Goal: Register for event/course

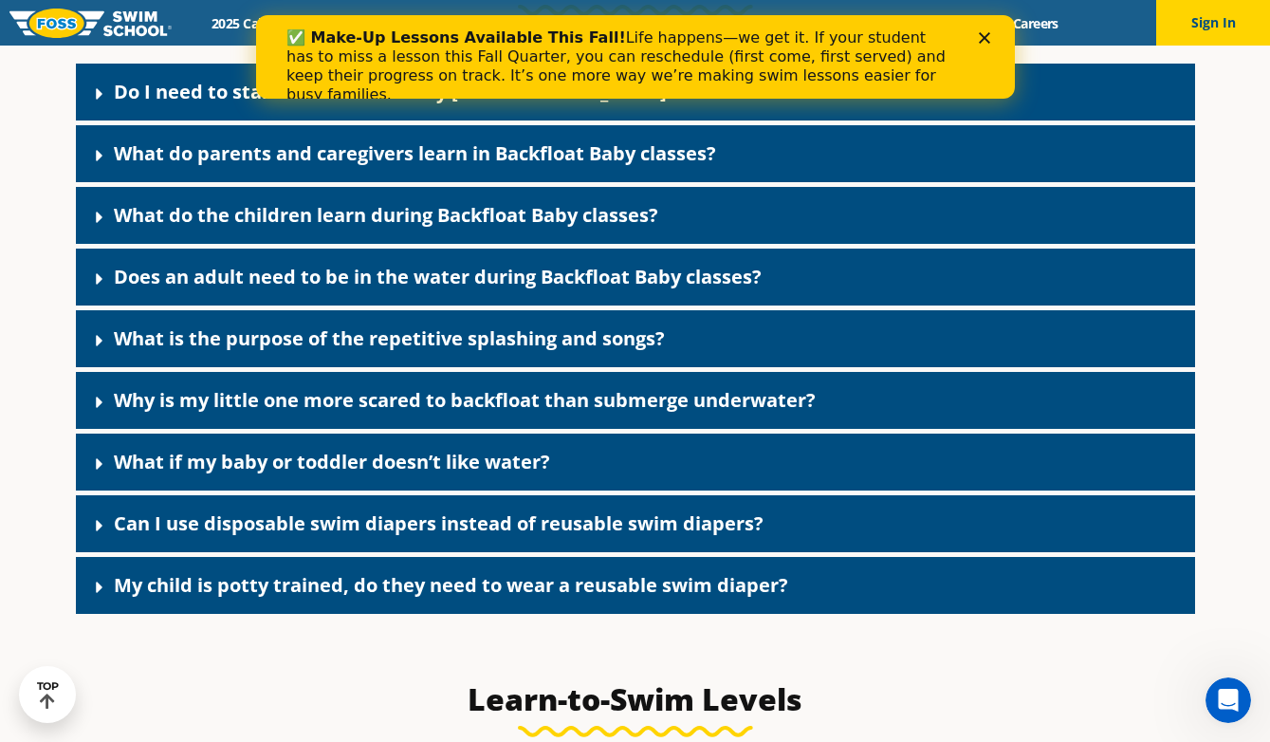
click at [411, 598] on link "My child is potty trained, do they need to wear a reusable swim diaper?" at bounding box center [451, 585] width 674 height 26
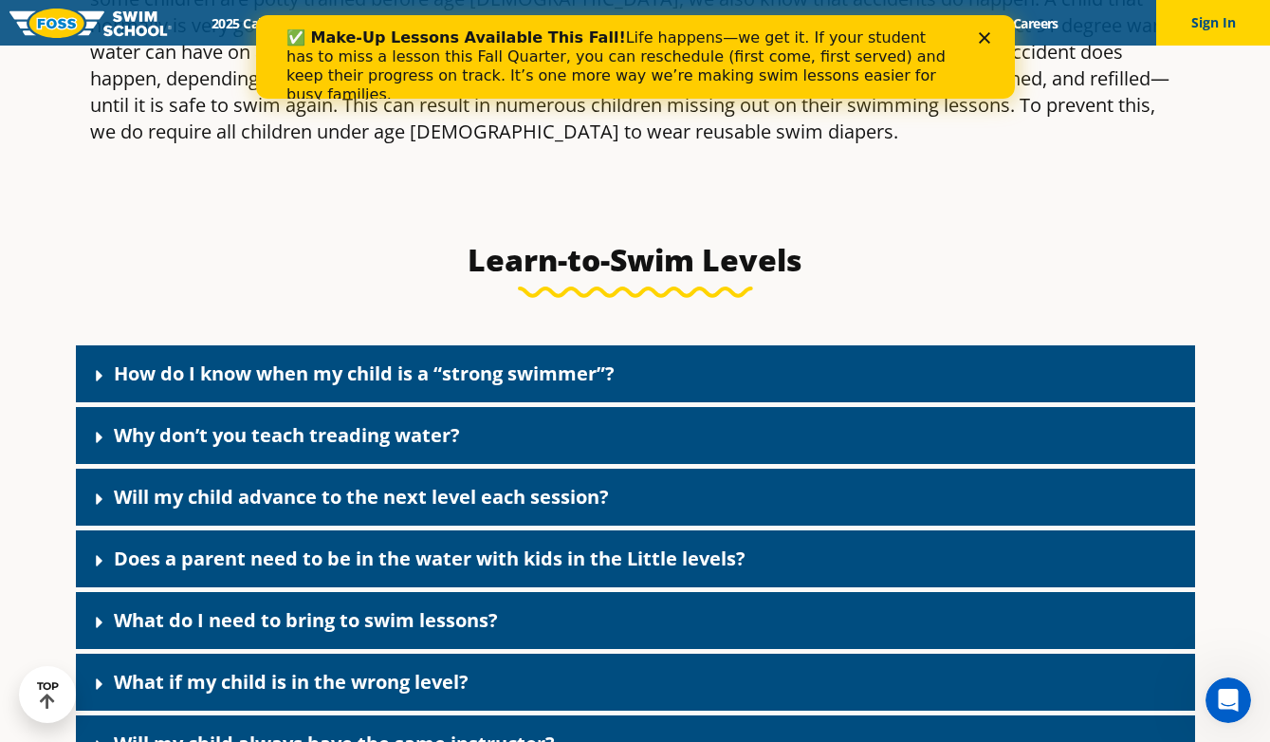
scroll to position [4886, 0]
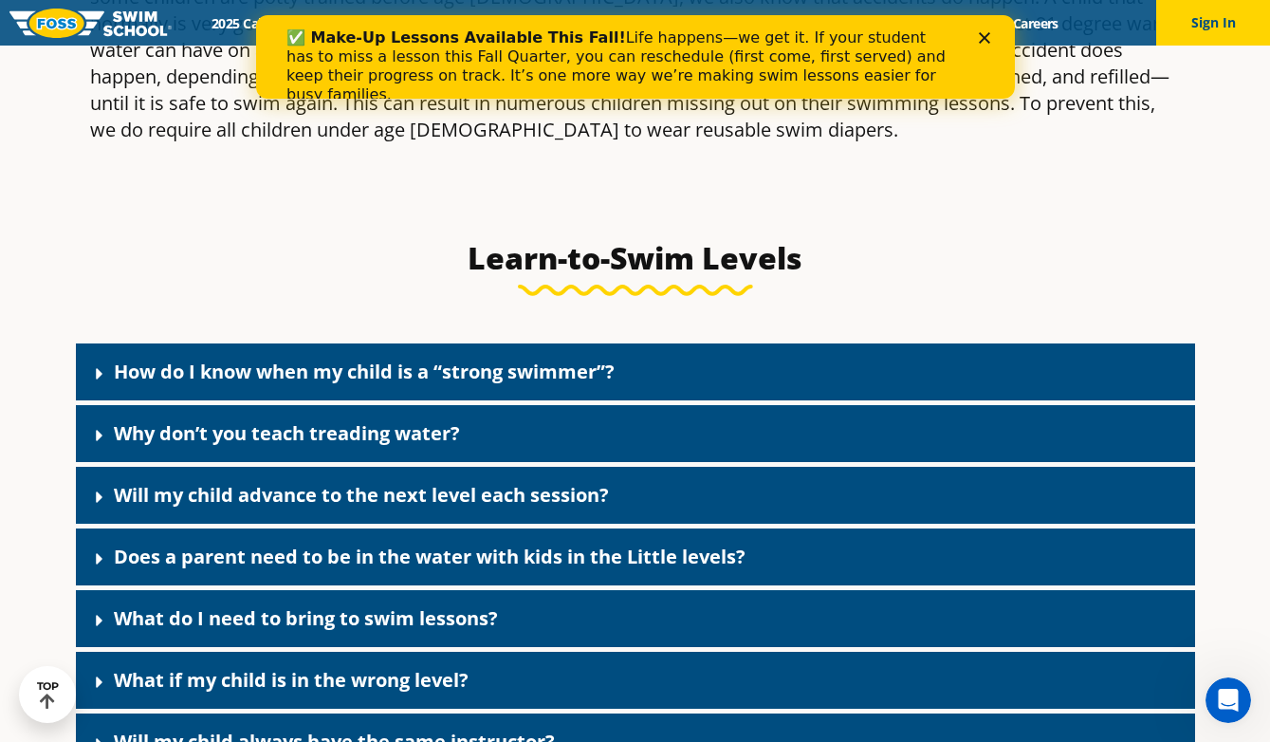
click at [485, 381] on div "How do I know when my child is a “strong swimmer”?" at bounding box center [635, 371] width 1119 height 57
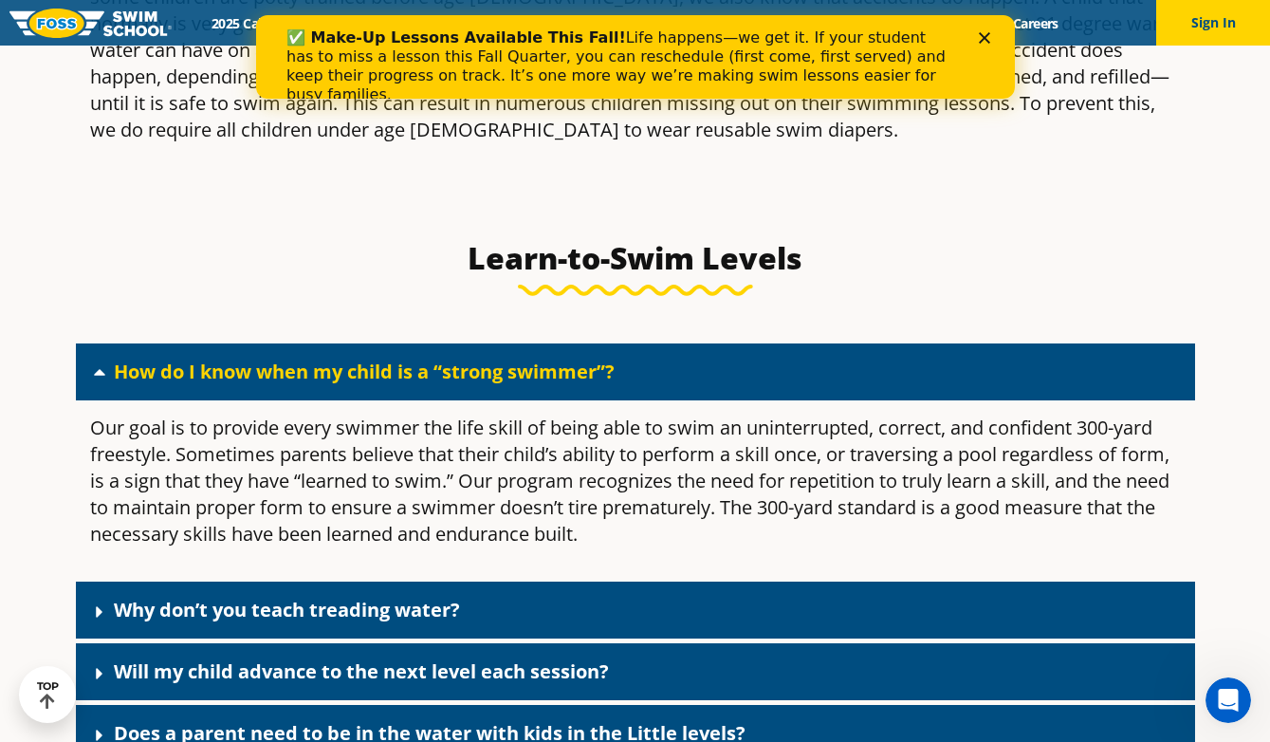
click at [485, 382] on div "How do I know when my child is a “strong swimmer”?" at bounding box center [635, 371] width 1119 height 57
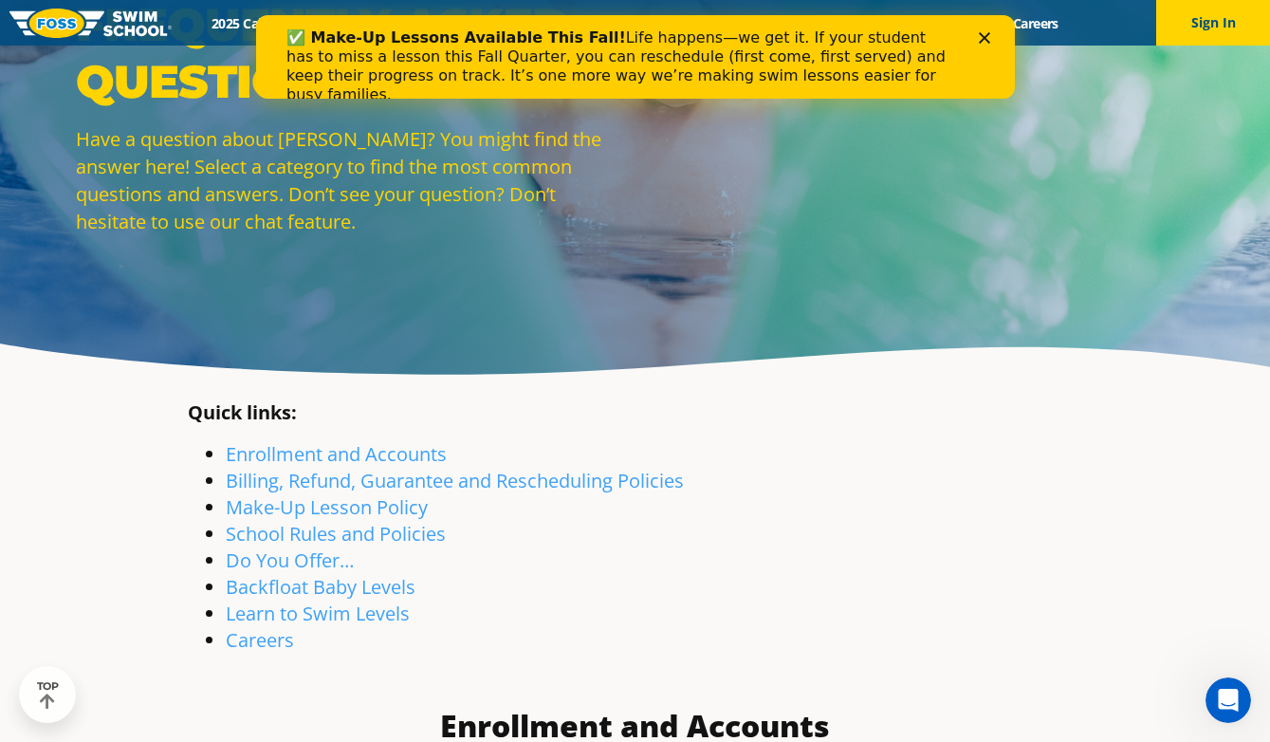
scroll to position [0, 0]
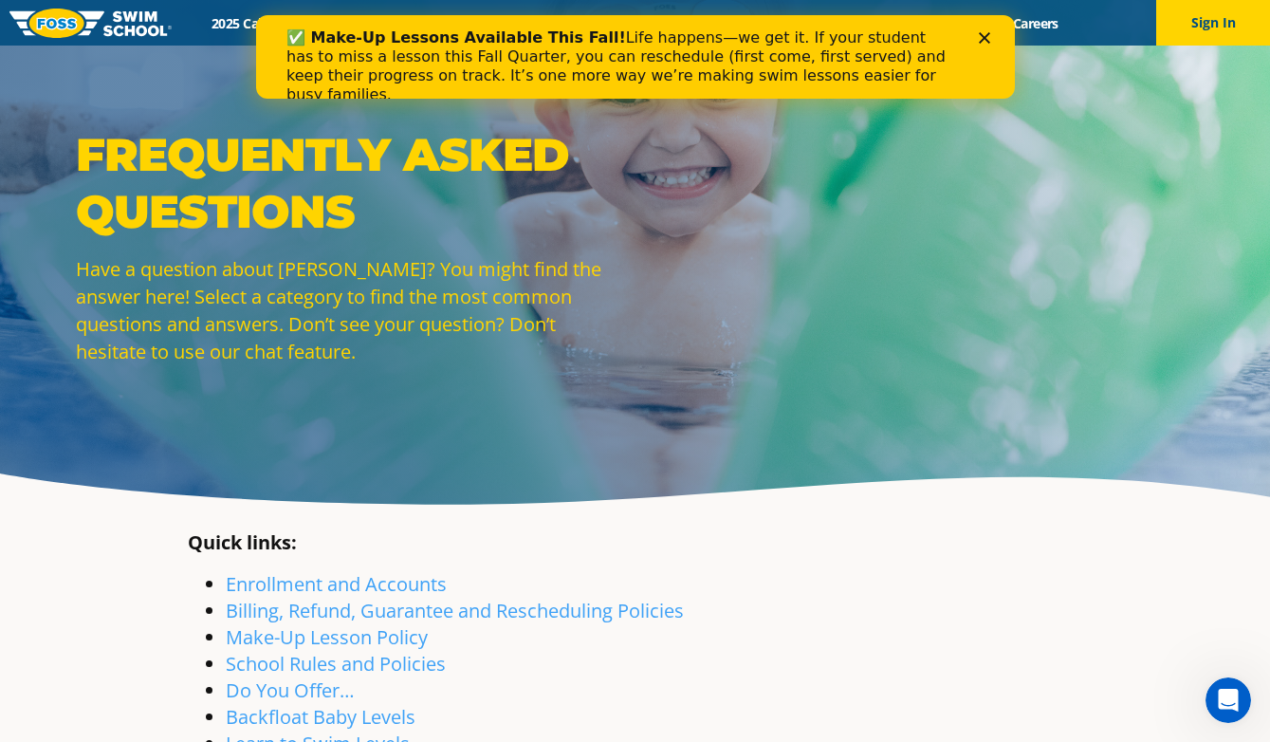
click at [984, 42] on icon "Close" at bounding box center [983, 37] width 11 height 11
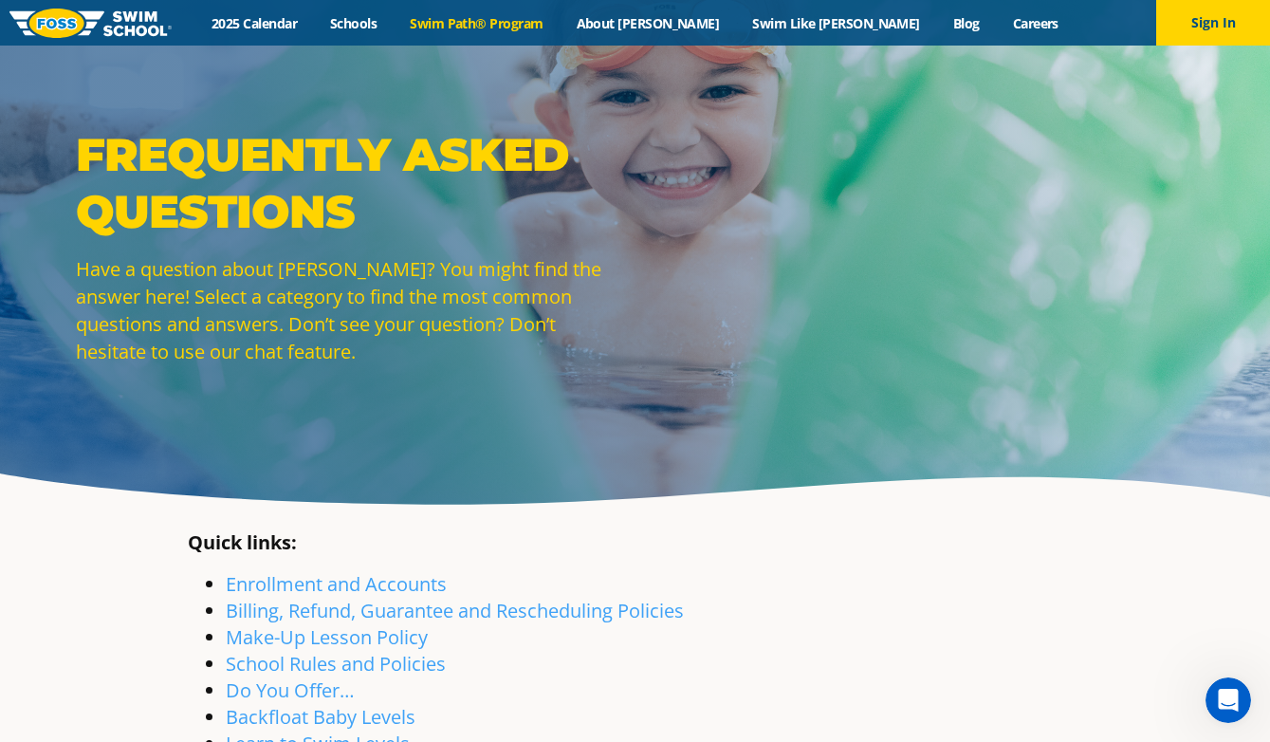
click at [518, 27] on link "Swim Path® Program" at bounding box center [477, 23] width 166 height 18
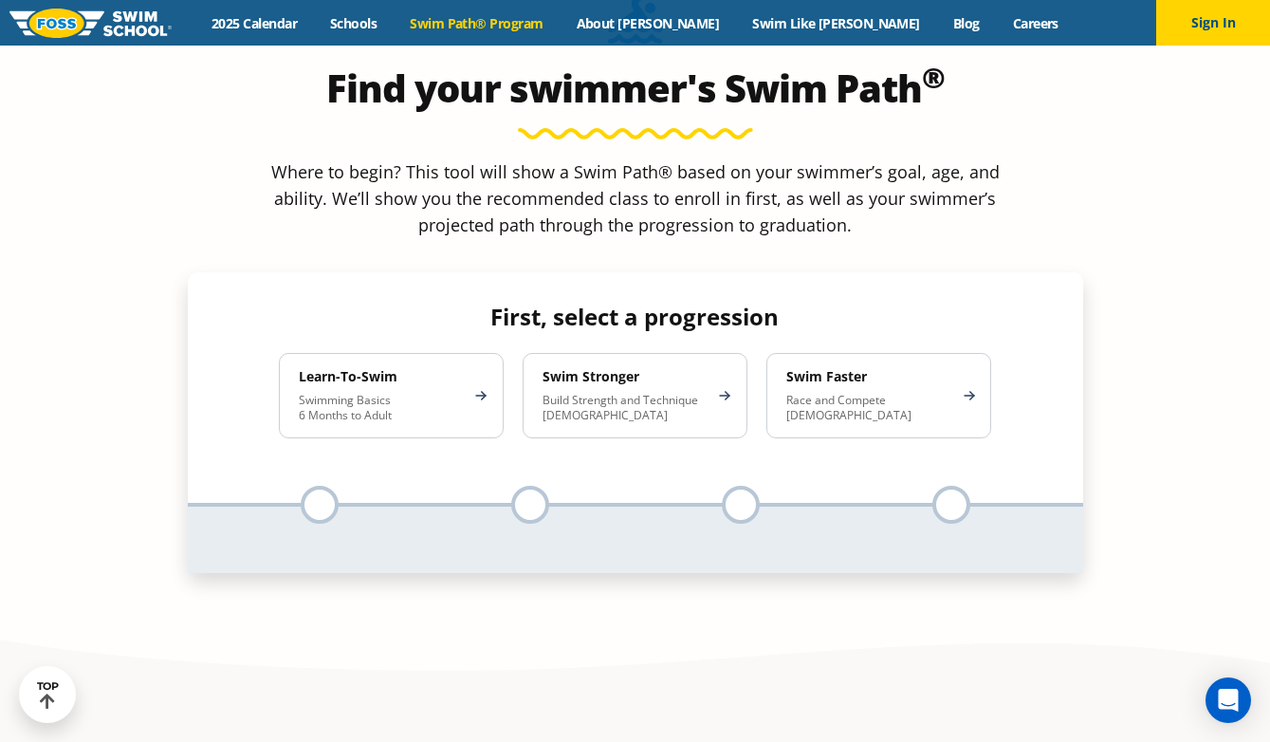
scroll to position [1792, 0]
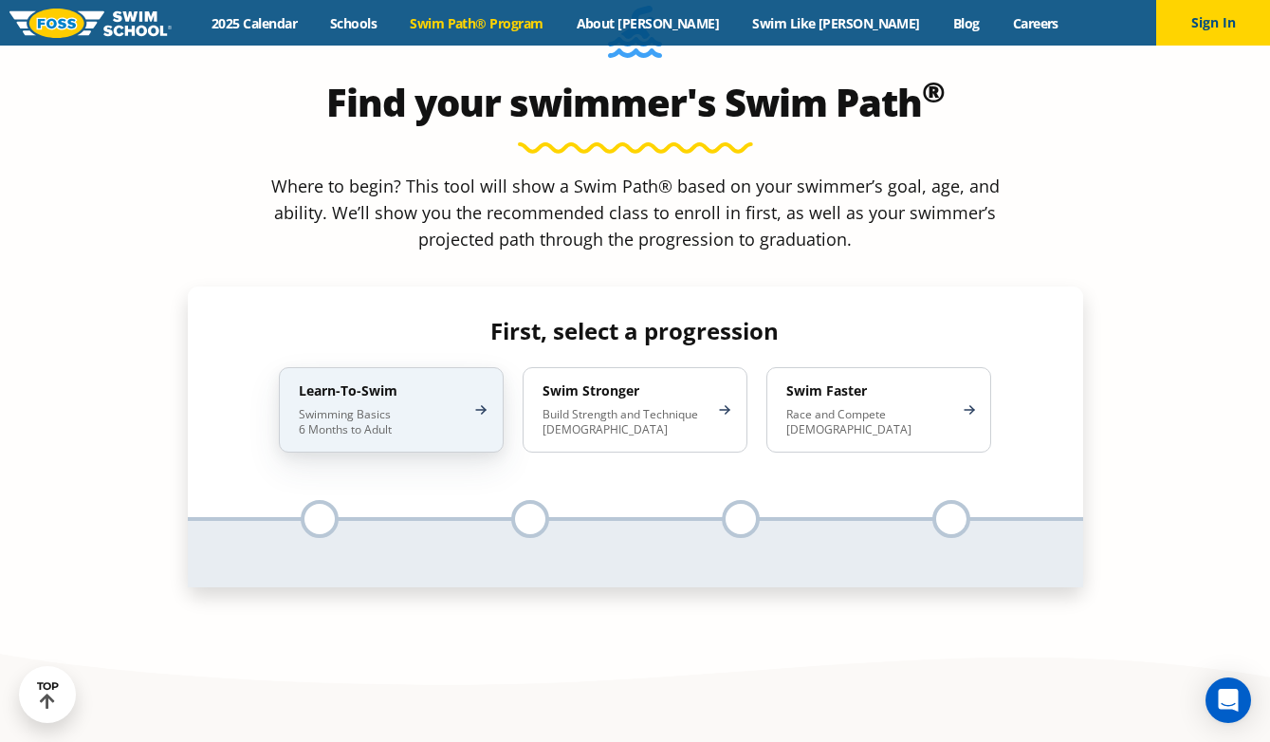
click at [449, 367] on div "Learn-To-Swim Swimming Basics 6 Months to Adult" at bounding box center [391, 409] width 225 height 85
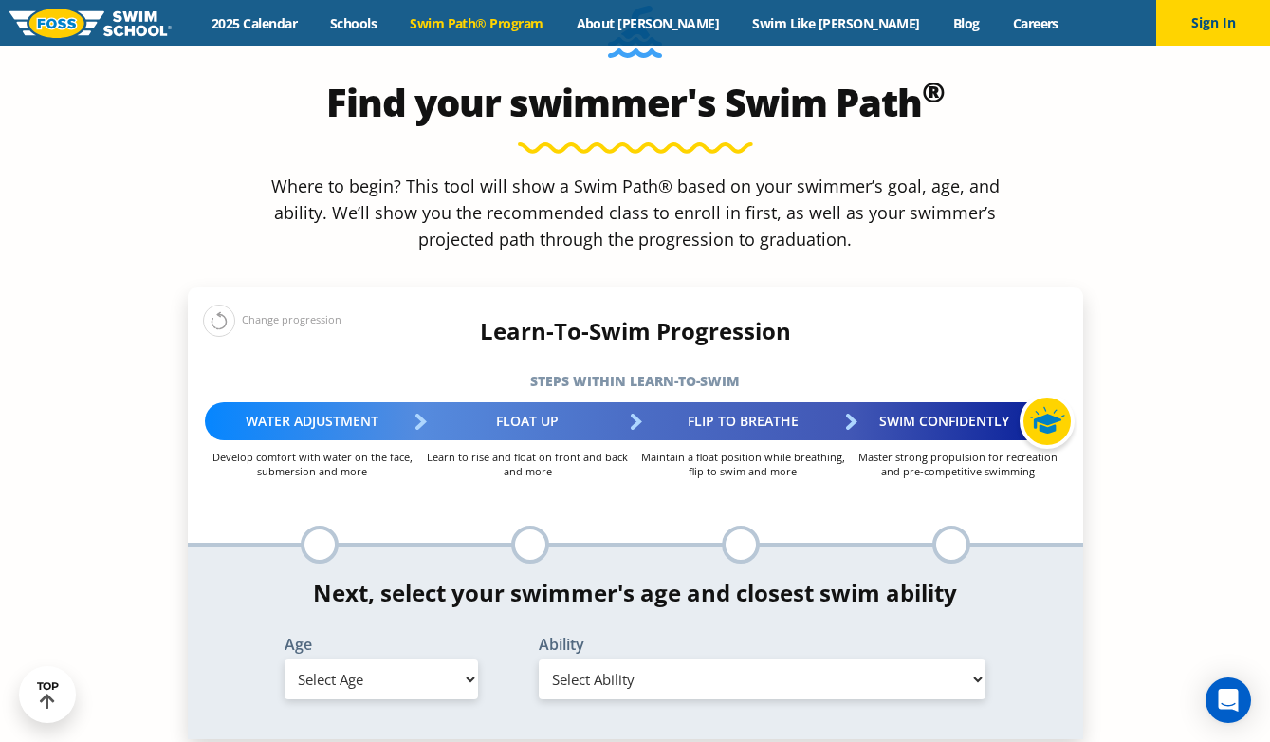
click at [414, 659] on select "Select Age [DEMOGRAPHIC_DATA] months - 1 year 1 year 2 years 3 years 4 years 5 …" at bounding box center [381, 679] width 193 height 40
select select "3-years"
click at [285, 659] on select "Select Age [DEMOGRAPHIC_DATA] months - 1 year 1 year 2 years 3 years 4 years 5 …" at bounding box center [381, 679] width 193 height 40
click at [588, 659] on select "Select Ability First in-water experience When in the water, reliant on a life j…" at bounding box center [763, 679] width 448 height 40
click at [539, 659] on select "Select Ability First in-water experience When in the water, reliant on a life j…" at bounding box center [763, 679] width 448 height 40
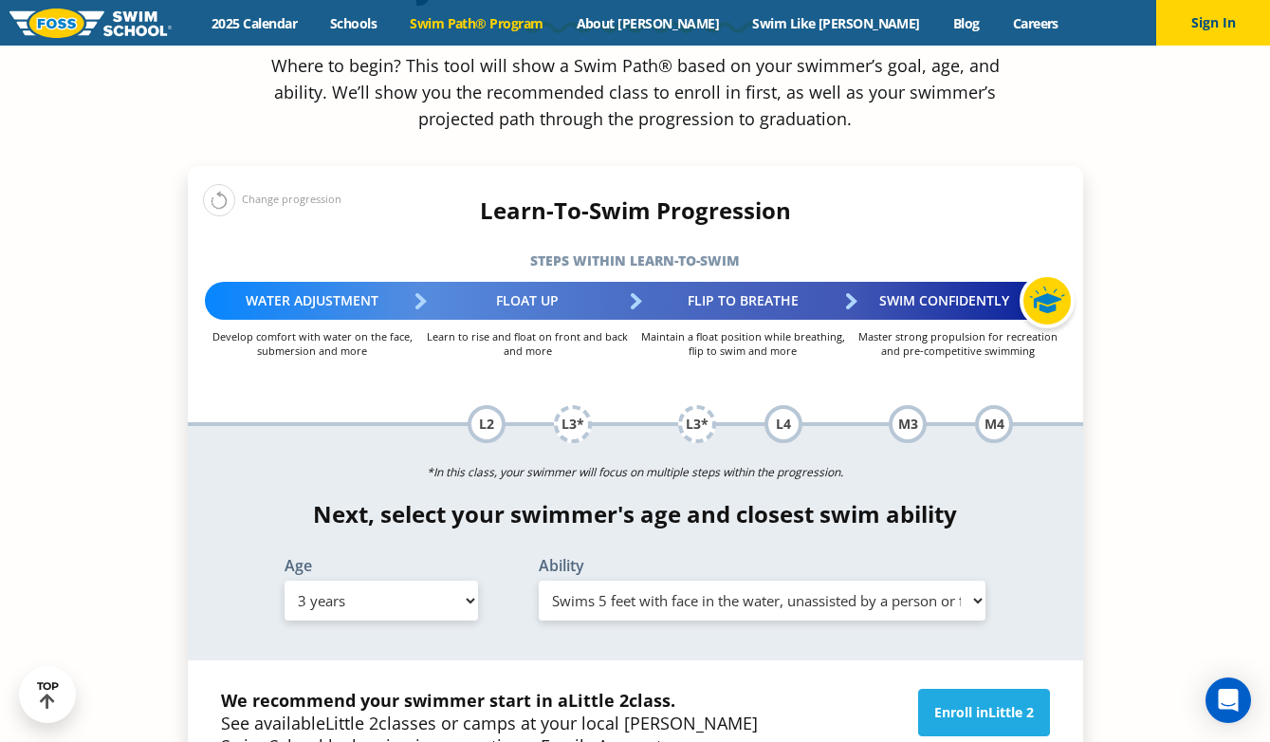
scroll to position [1880, 0]
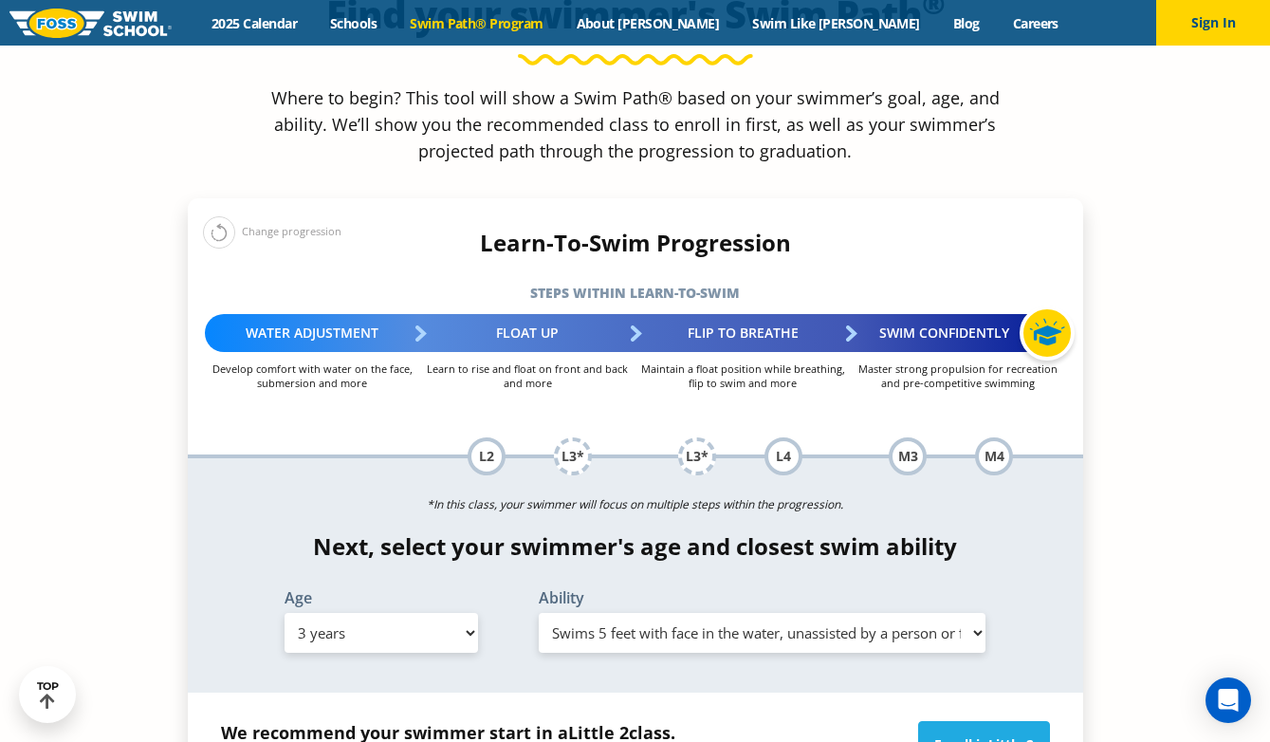
click at [598, 613] on select "Select Ability First in-water experience When in the water, reliant on a life j…" at bounding box center [763, 633] width 448 height 40
click at [539, 613] on select "Select Ability First in-water experience When in the water, reliant on a life j…" at bounding box center [763, 633] width 448 height 40
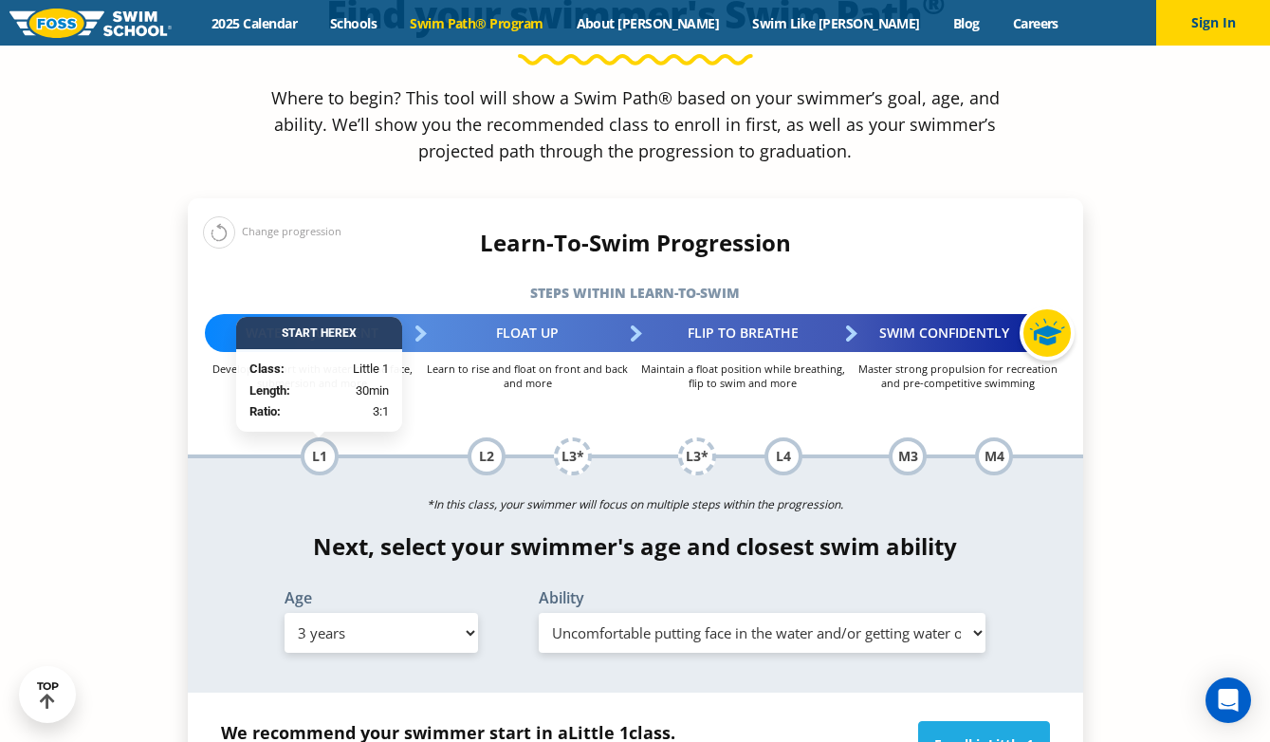
click at [599, 613] on select "Select Ability First in-water experience When in the water, reliant on a life j…" at bounding box center [763, 633] width 448 height 40
click at [539, 613] on select "Select Ability First in-water experience When in the water, reliant on a life j…" at bounding box center [763, 633] width 448 height 40
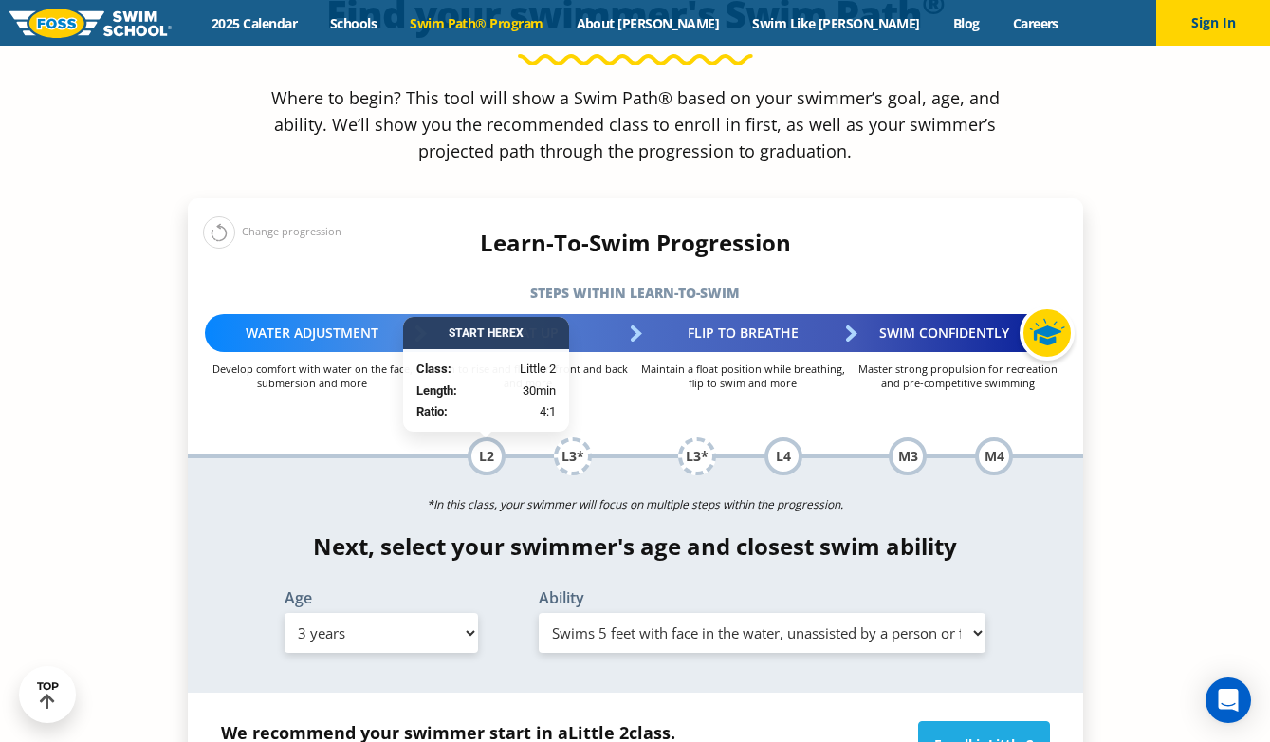
click at [617, 613] on select "Select Ability First in-water experience When in the water, reliant on a life j…" at bounding box center [763, 633] width 448 height 40
select select "3-years-i-would-be-comfortable-if-my-child-fell-in-the-water-and-confident-they…"
click at [539, 613] on select "Select Ability First in-water experience When in the water, reliant on a life j…" at bounding box center [763, 633] width 448 height 40
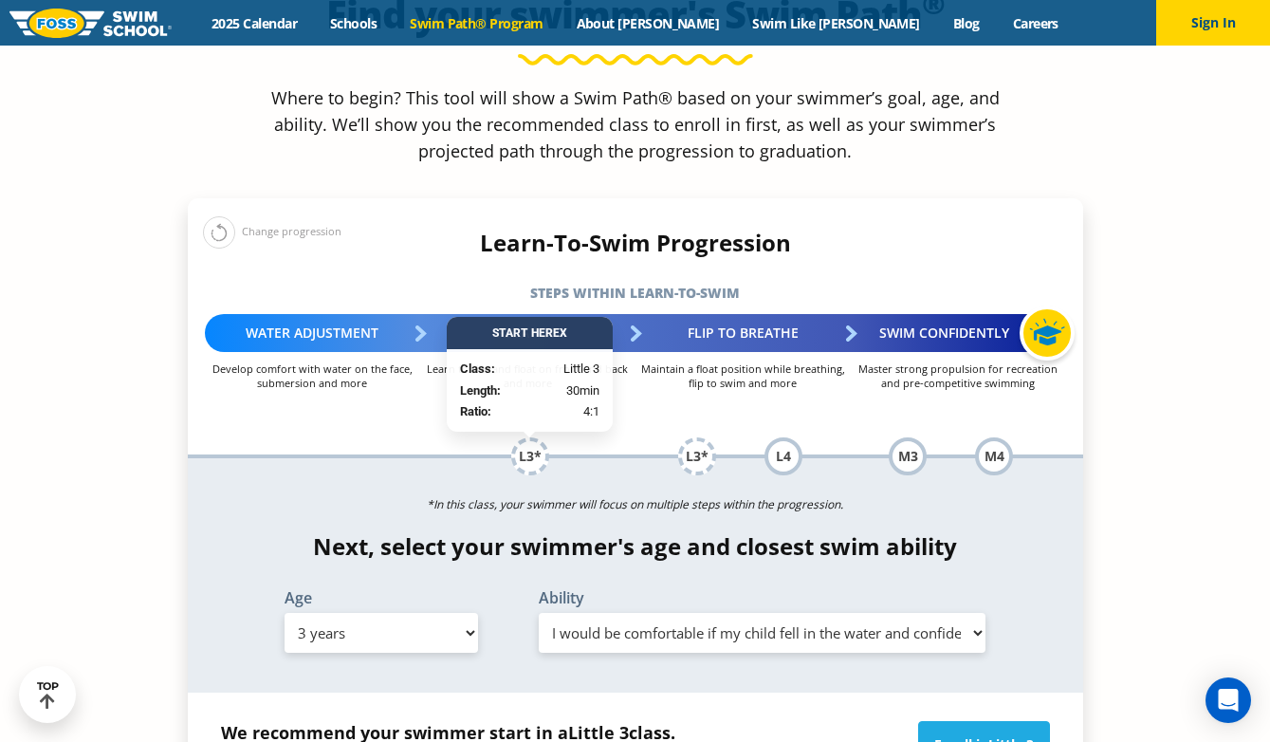
click at [629, 613] on select "Select Ability First in-water experience When in the water, reliant on a life j…" at bounding box center [763, 633] width 448 height 40
